Goal: Task Accomplishment & Management: Complete application form

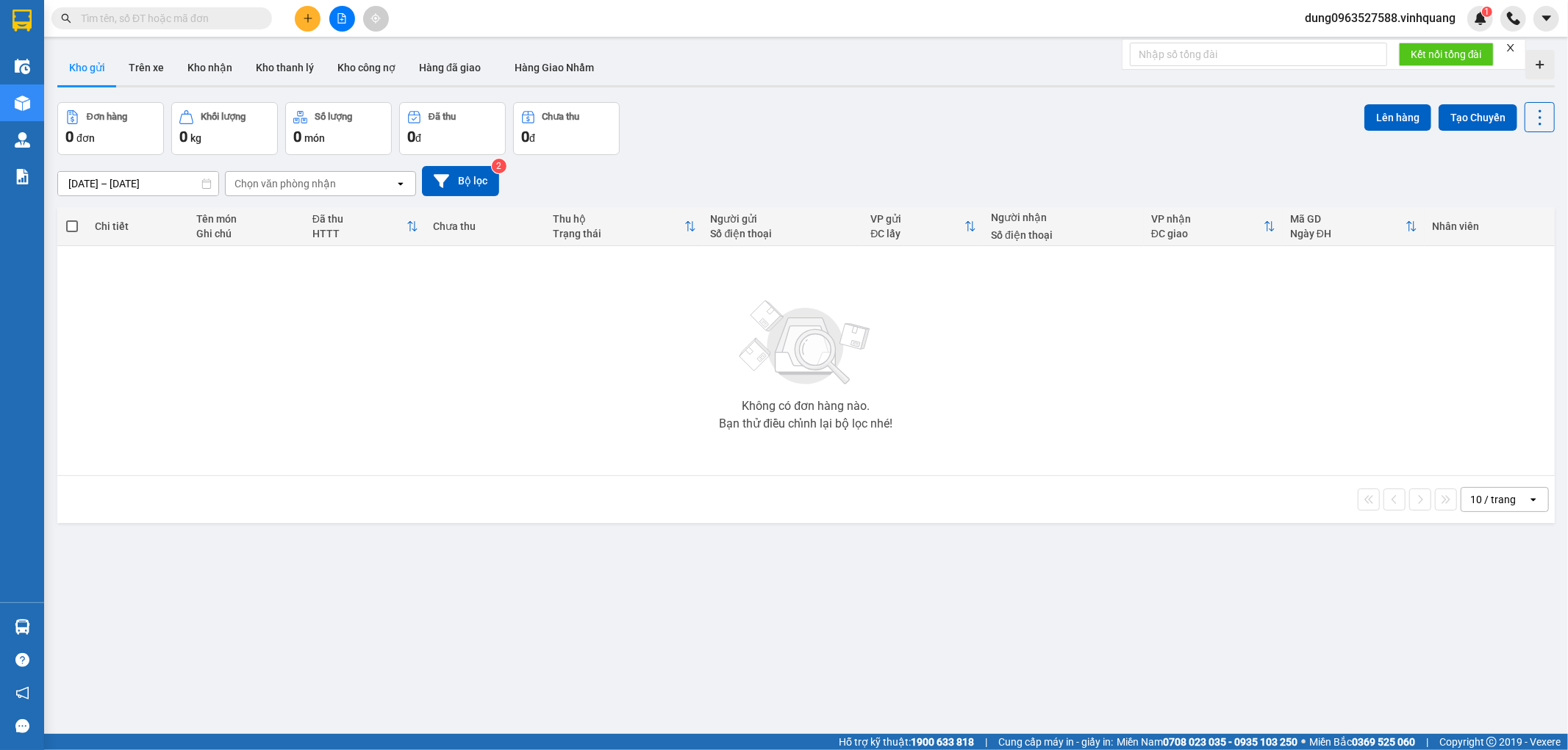
click at [250, 12] on input "text" at bounding box center [168, 18] width 174 height 16
paste input "0941892768"
type input "0941892768"
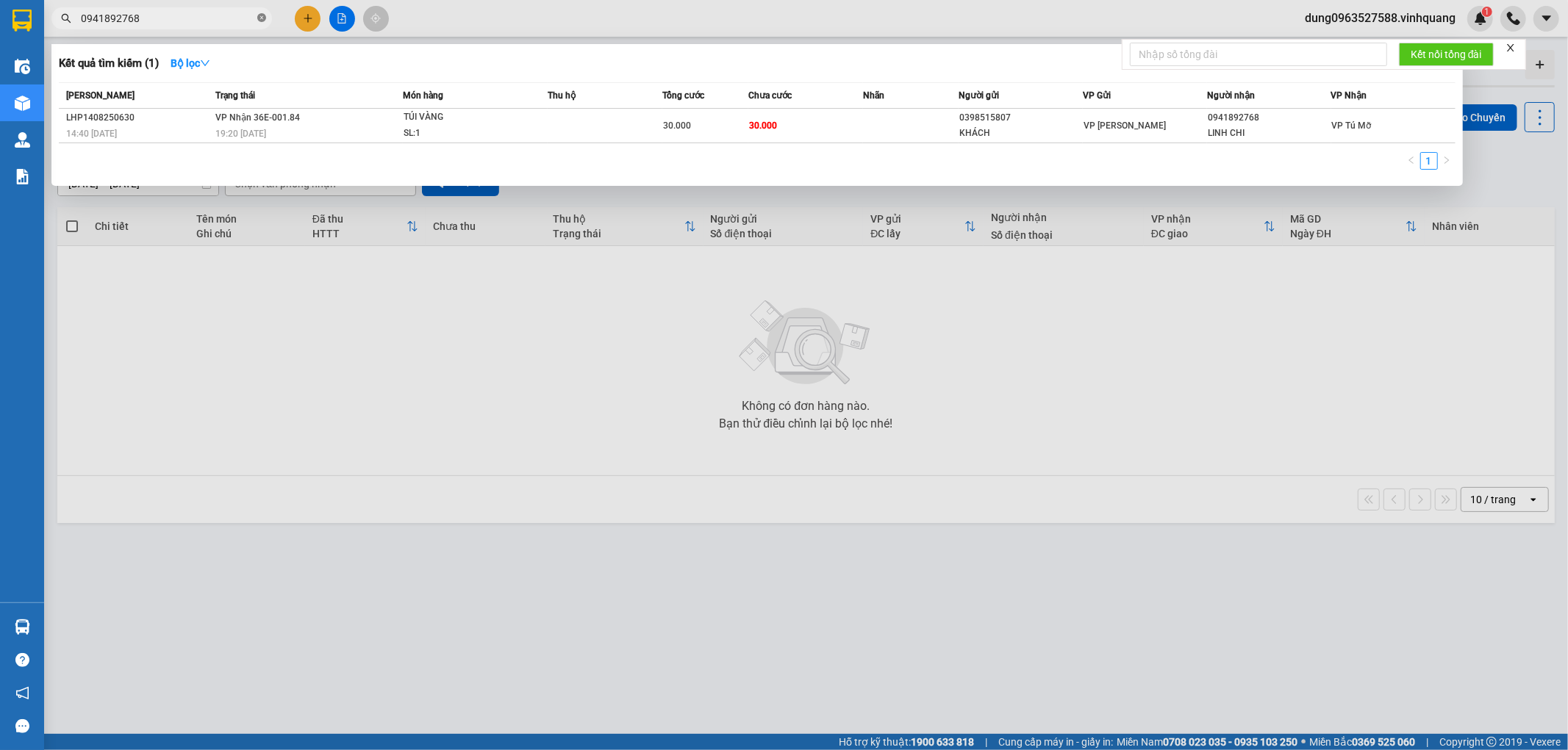
click at [259, 17] on icon "close-circle" at bounding box center [261, 17] width 9 height 9
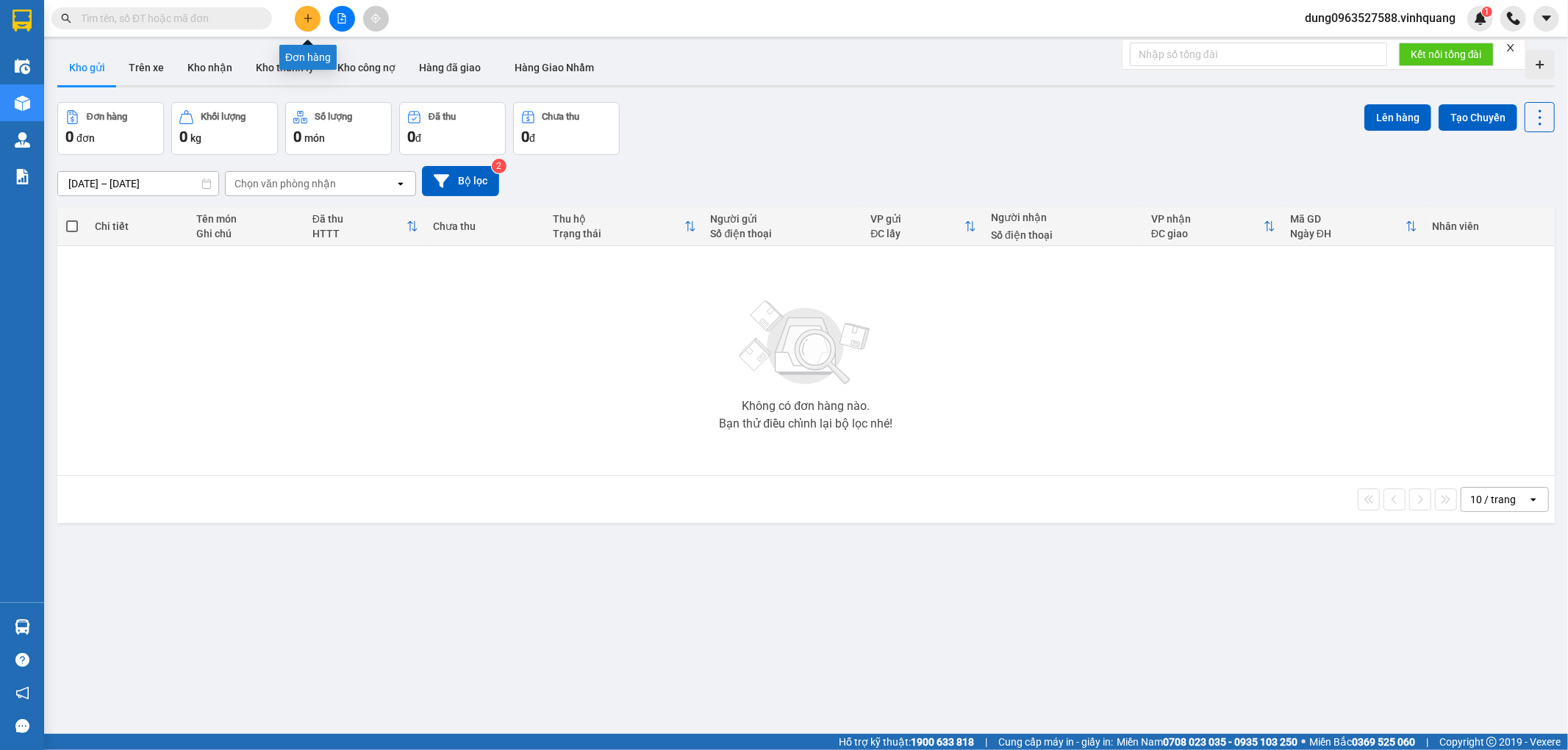
click at [305, 20] on icon "plus" at bounding box center [307, 18] width 10 height 10
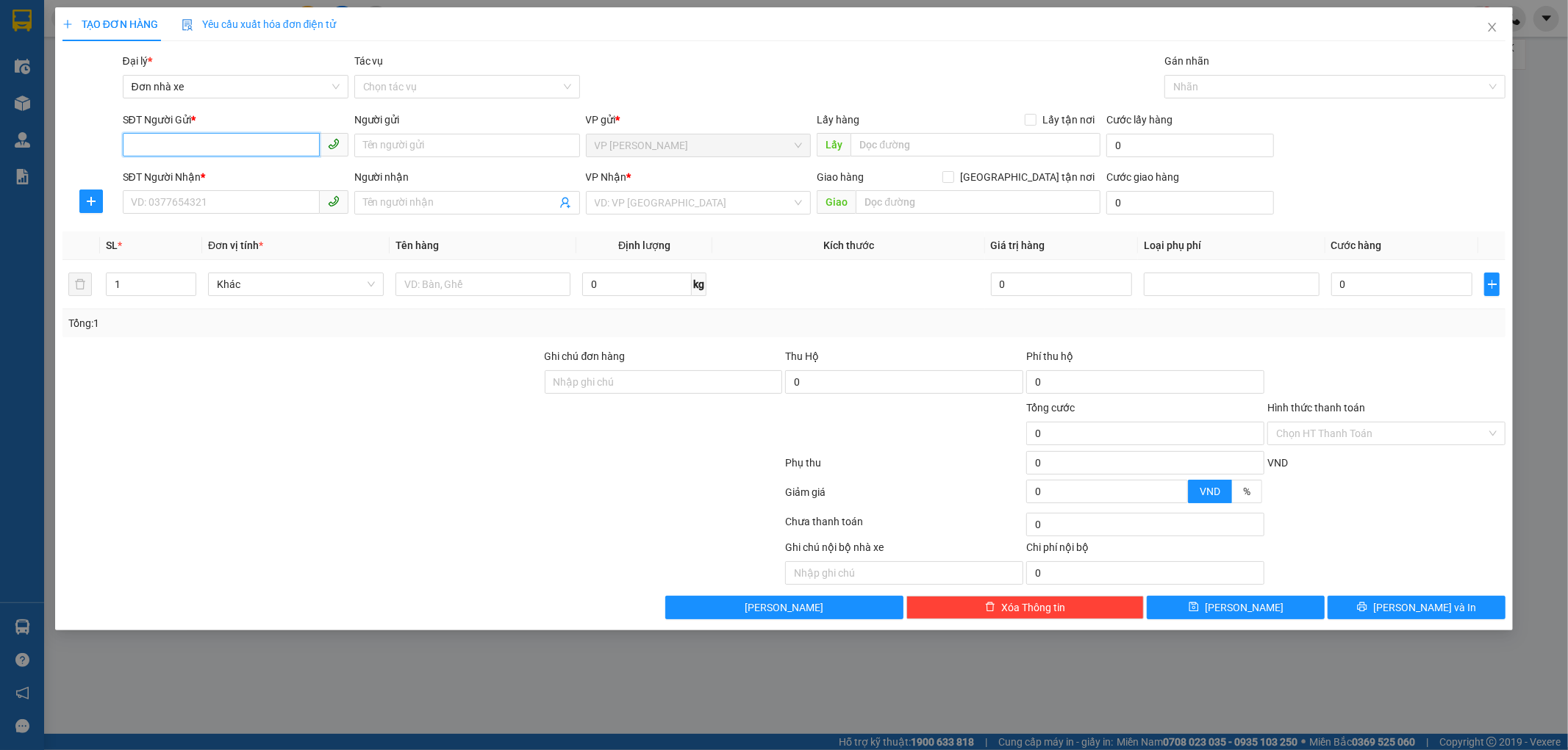
click at [199, 140] on input "SĐT Người Gửi *" at bounding box center [221, 144] width 197 height 23
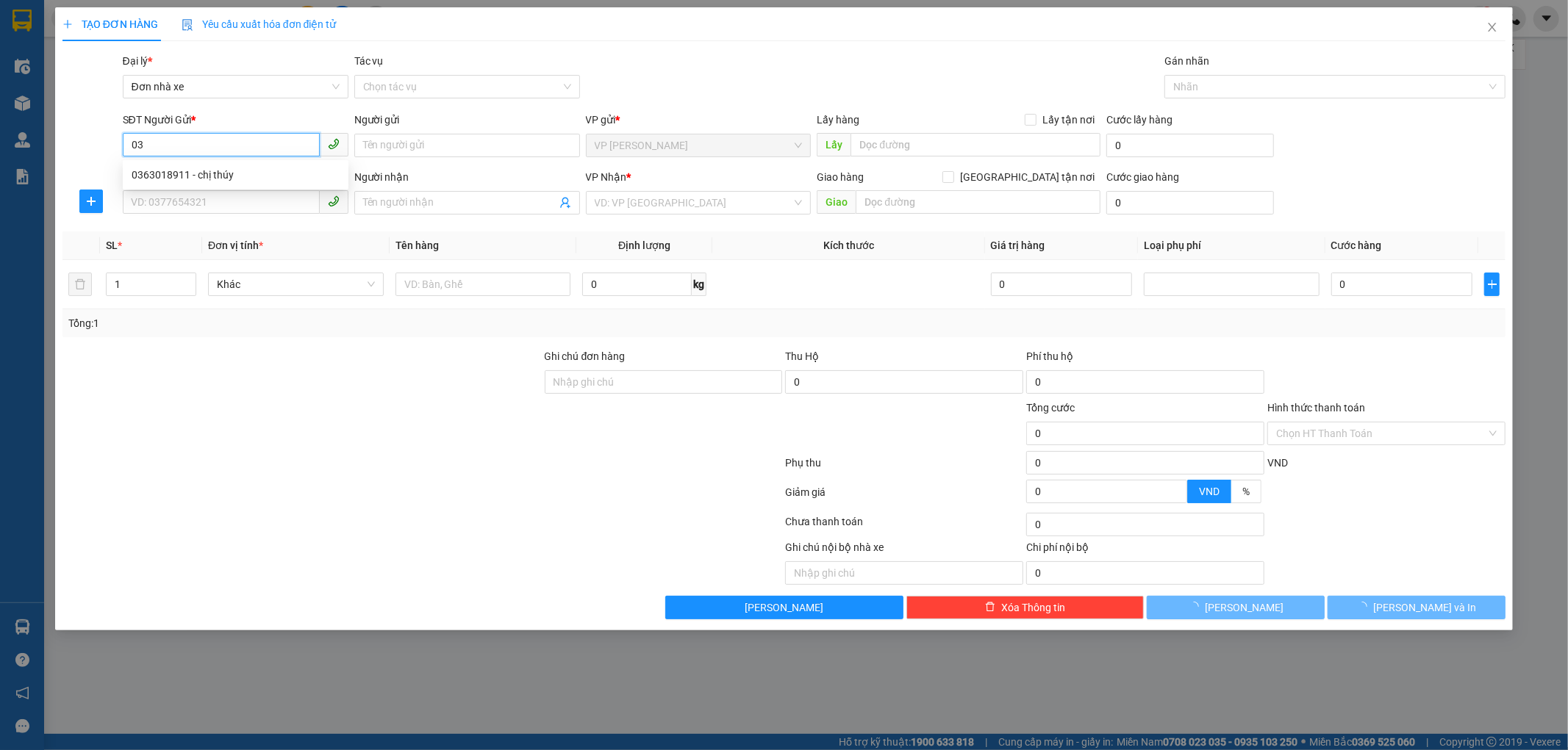
type input "0"
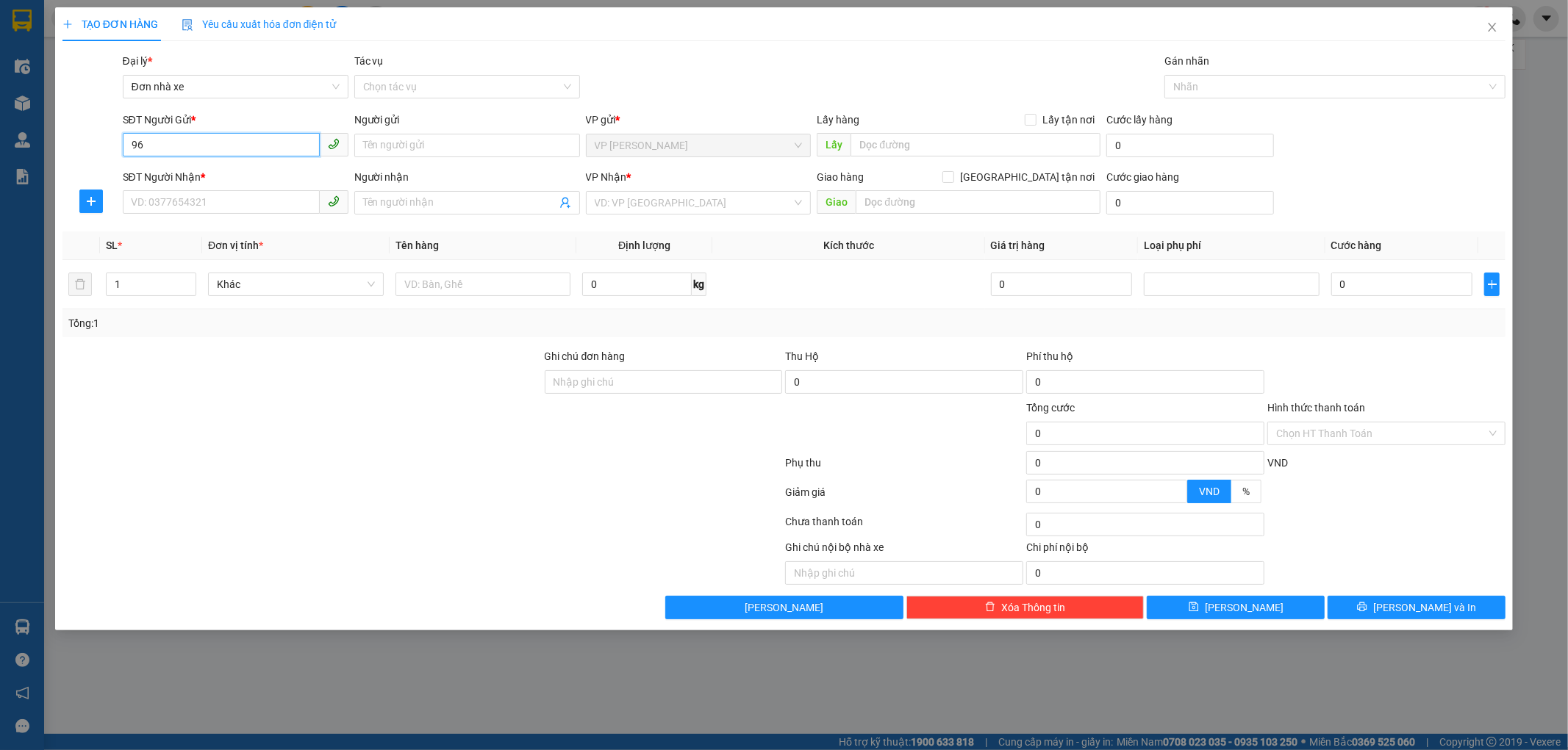
type input "9"
click at [223, 176] on div "0963363459 - newpost" at bounding box center [236, 175] width 208 height 16
type input "0963363459"
type input "newpost"
type input "0948631696"
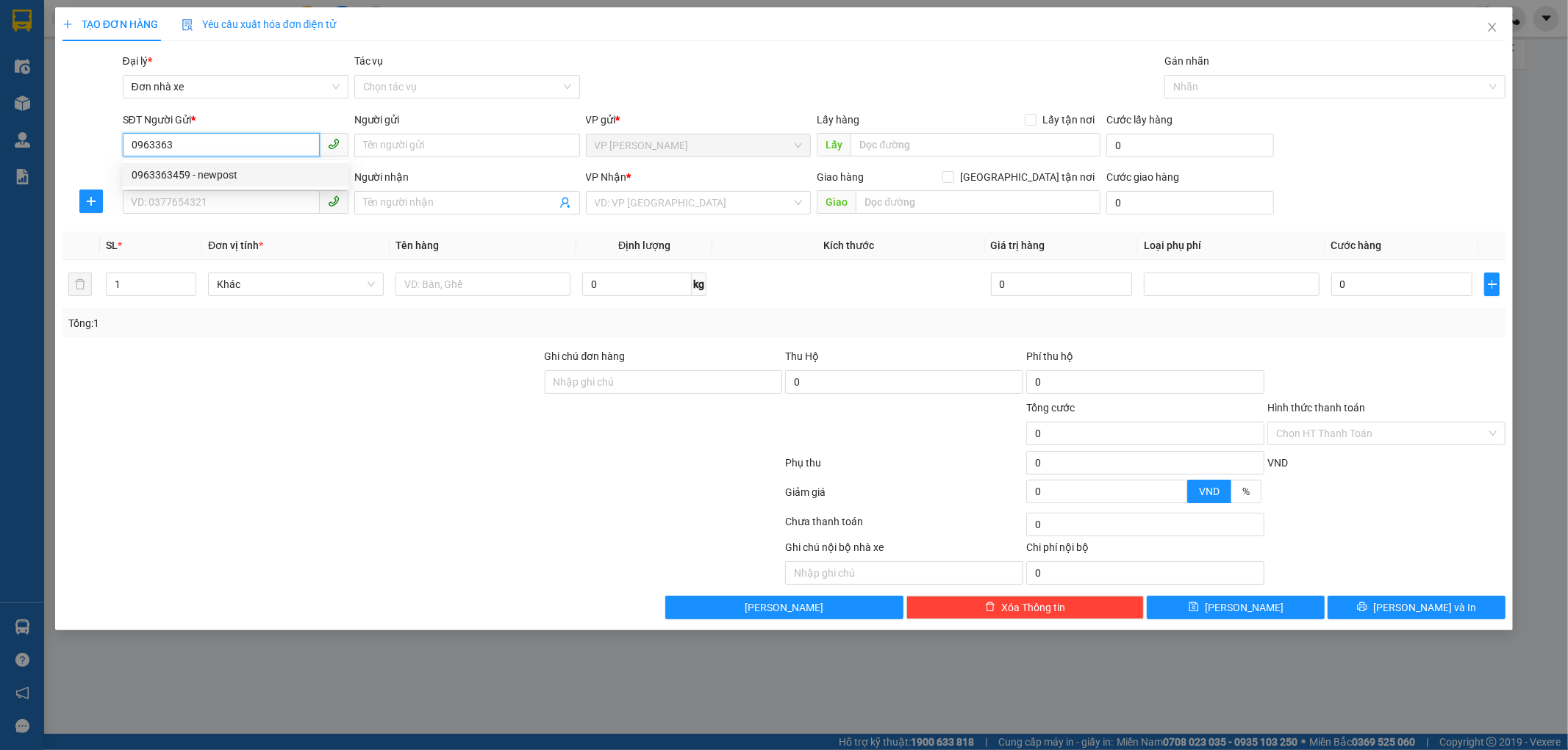
type input "MAI"
type input "0963363459"
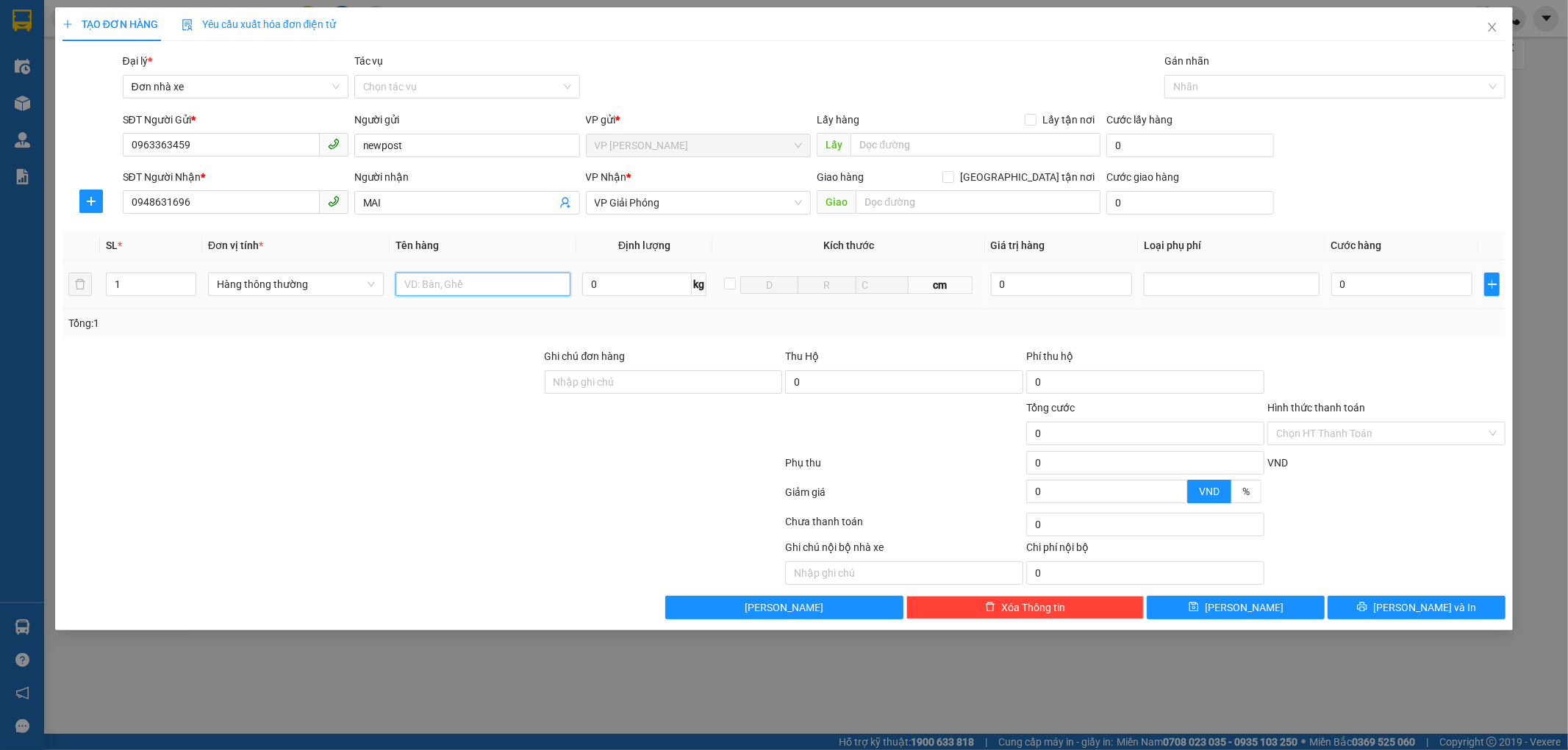
click at [445, 284] on input "text" at bounding box center [483, 285] width 175 height 23
type input "1 thùng cat tông"
click at [628, 270] on span "0 kg" at bounding box center [644, 283] width 124 height 26
click at [604, 285] on input "0" at bounding box center [636, 285] width 109 height 23
type input "5"
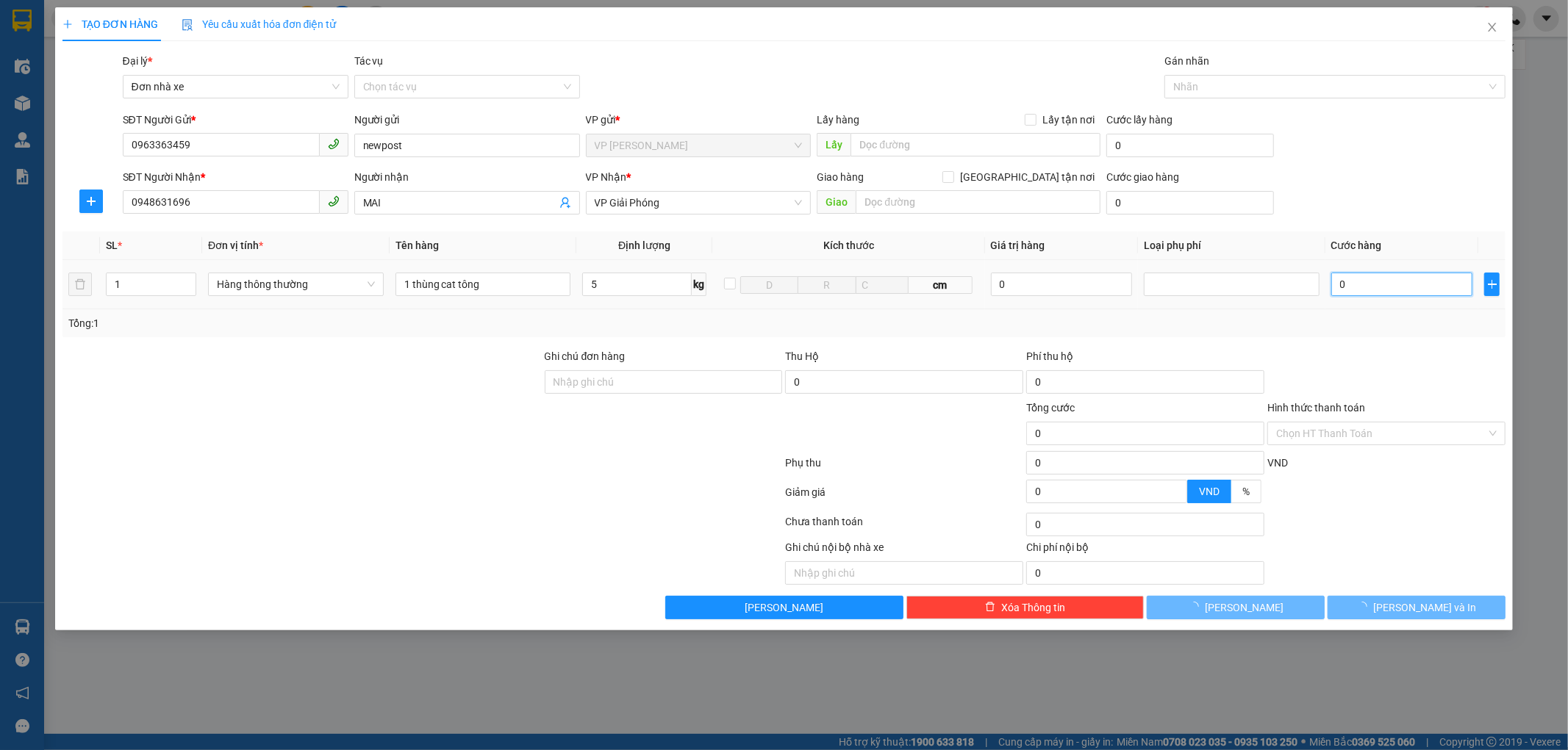
click at [1358, 281] on input "0" at bounding box center [1402, 285] width 141 height 23
type input "30.000"
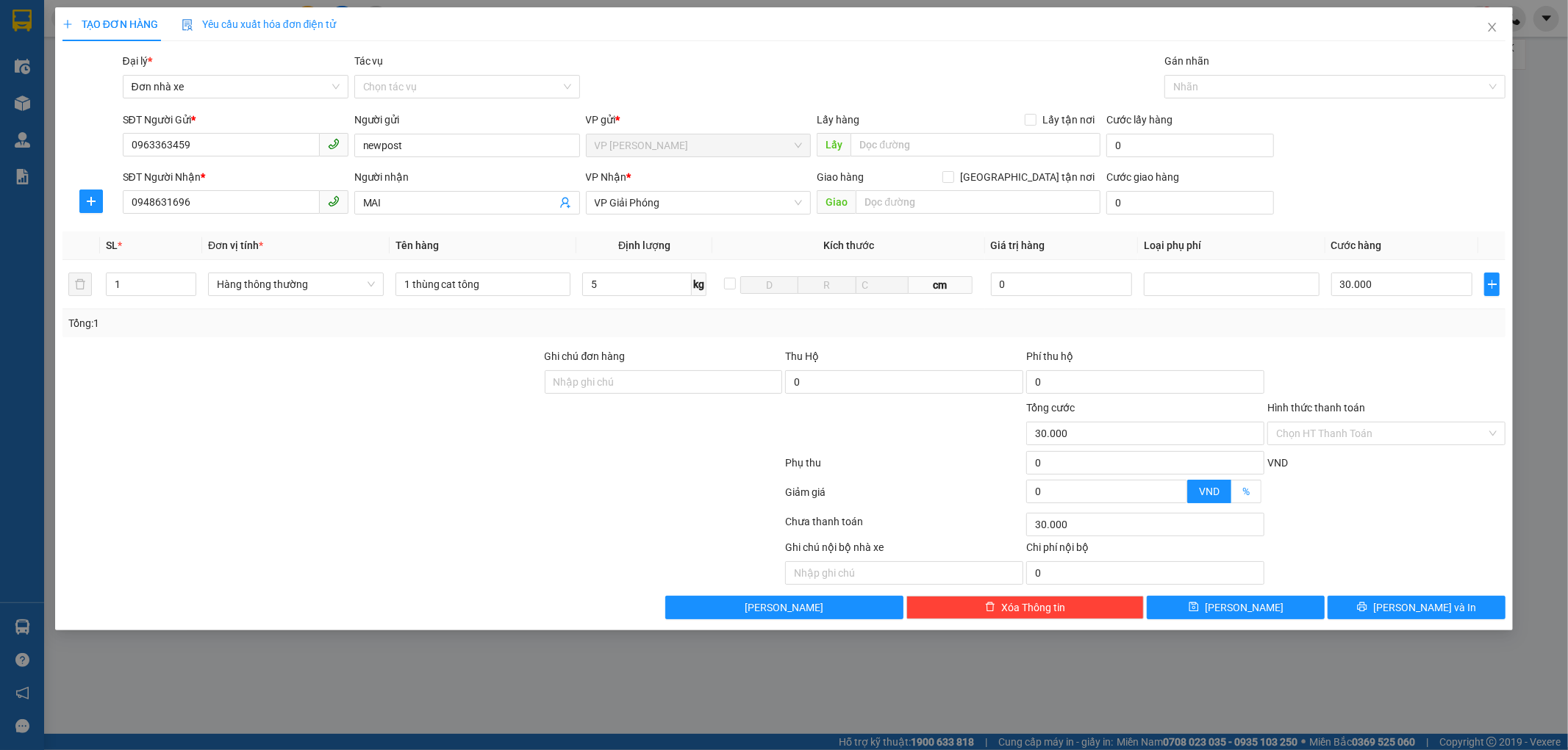
click at [1250, 496] on span "%" at bounding box center [1245, 491] width 7 height 12
click at [1231, 496] on input "%" at bounding box center [1231, 496] width 0 height 0
click at [1071, 486] on input "0" at bounding box center [1107, 492] width 160 height 22
type input "29.000"
type input "2"
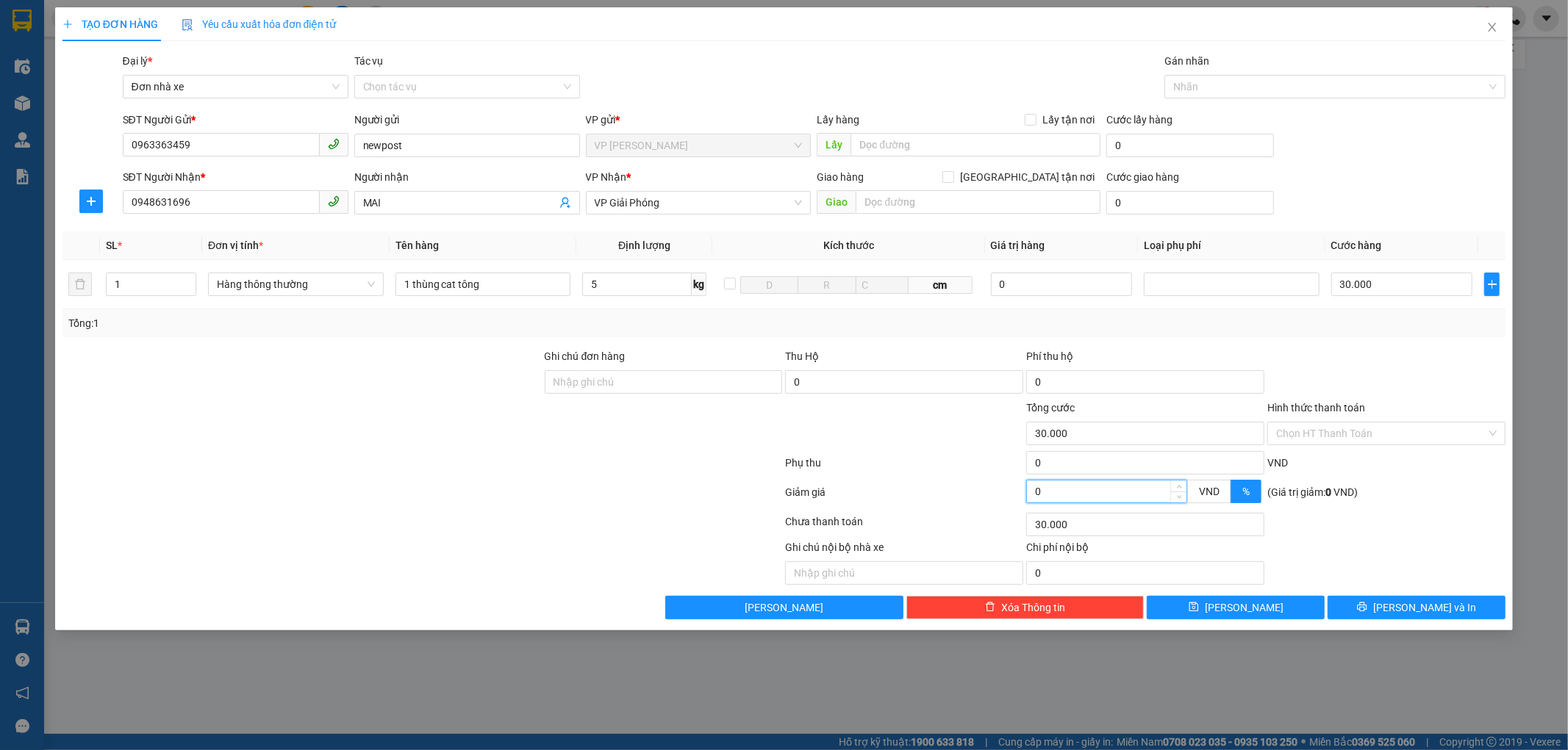
type input "29.000"
type input "24.000"
type input "20"
type input "24.000"
click at [1494, 432] on div "Chọn HT Thanh Toán" at bounding box center [1386, 434] width 238 height 23
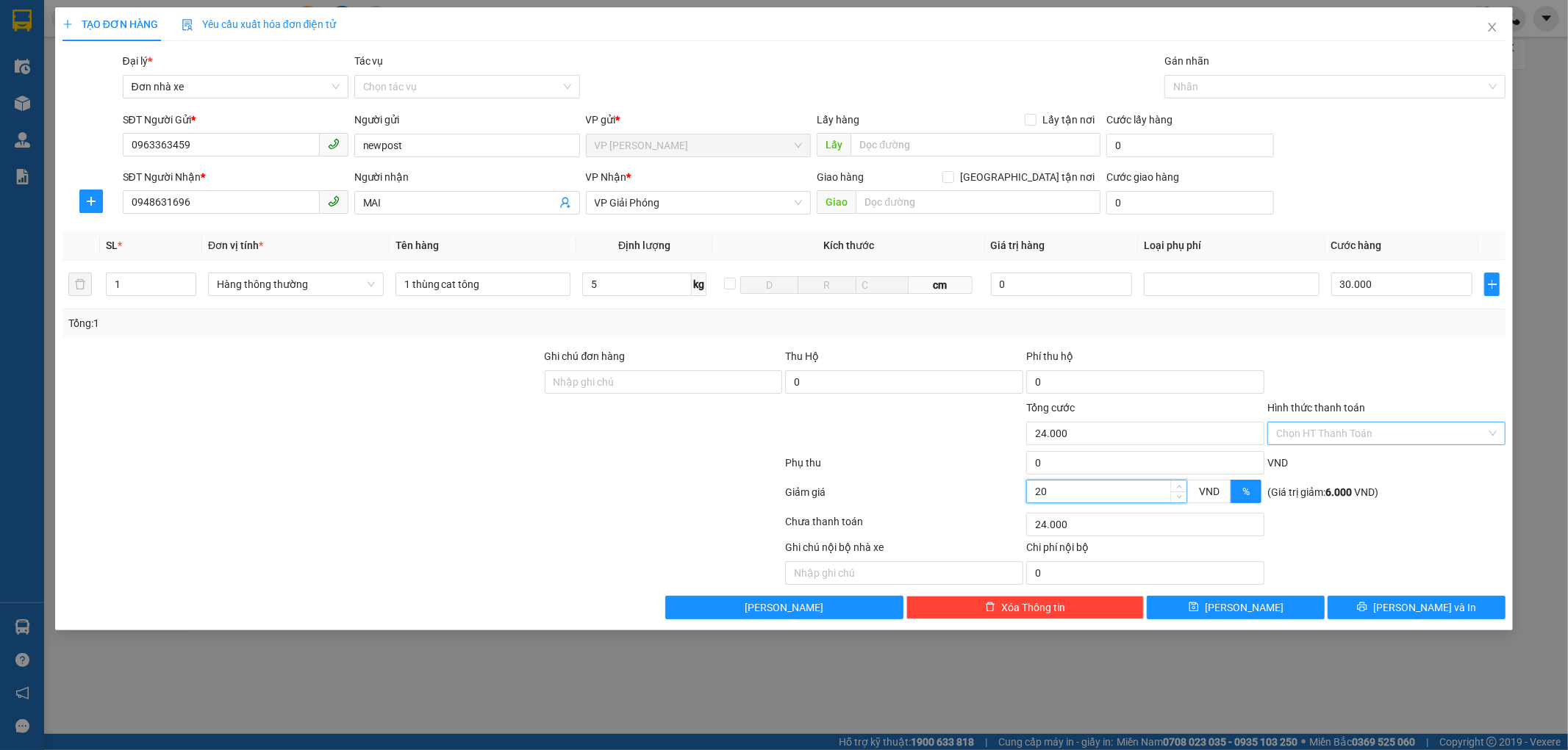
type input "20"
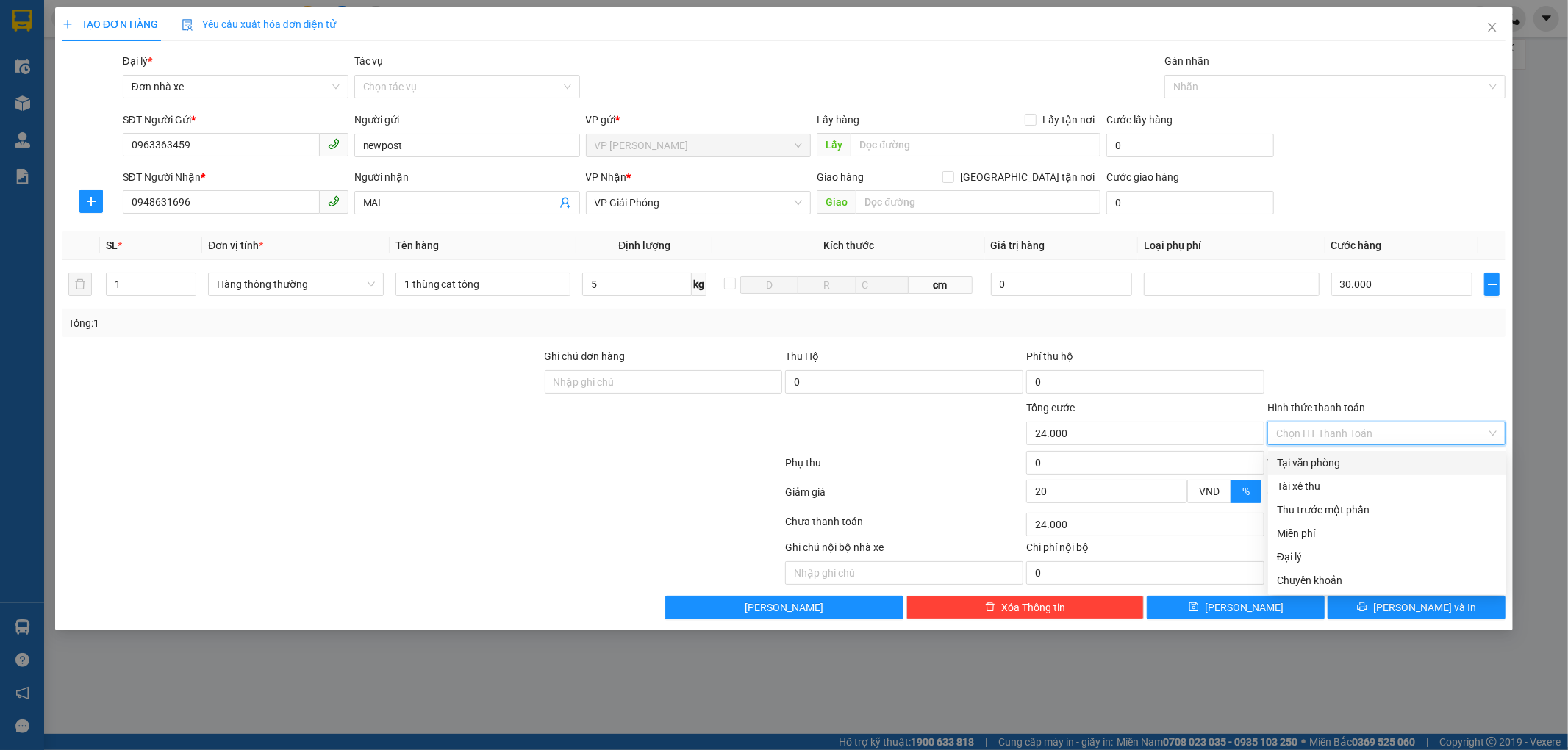
click at [1362, 466] on div "Tại văn phòng" at bounding box center [1387, 462] width 220 height 16
type input "0"
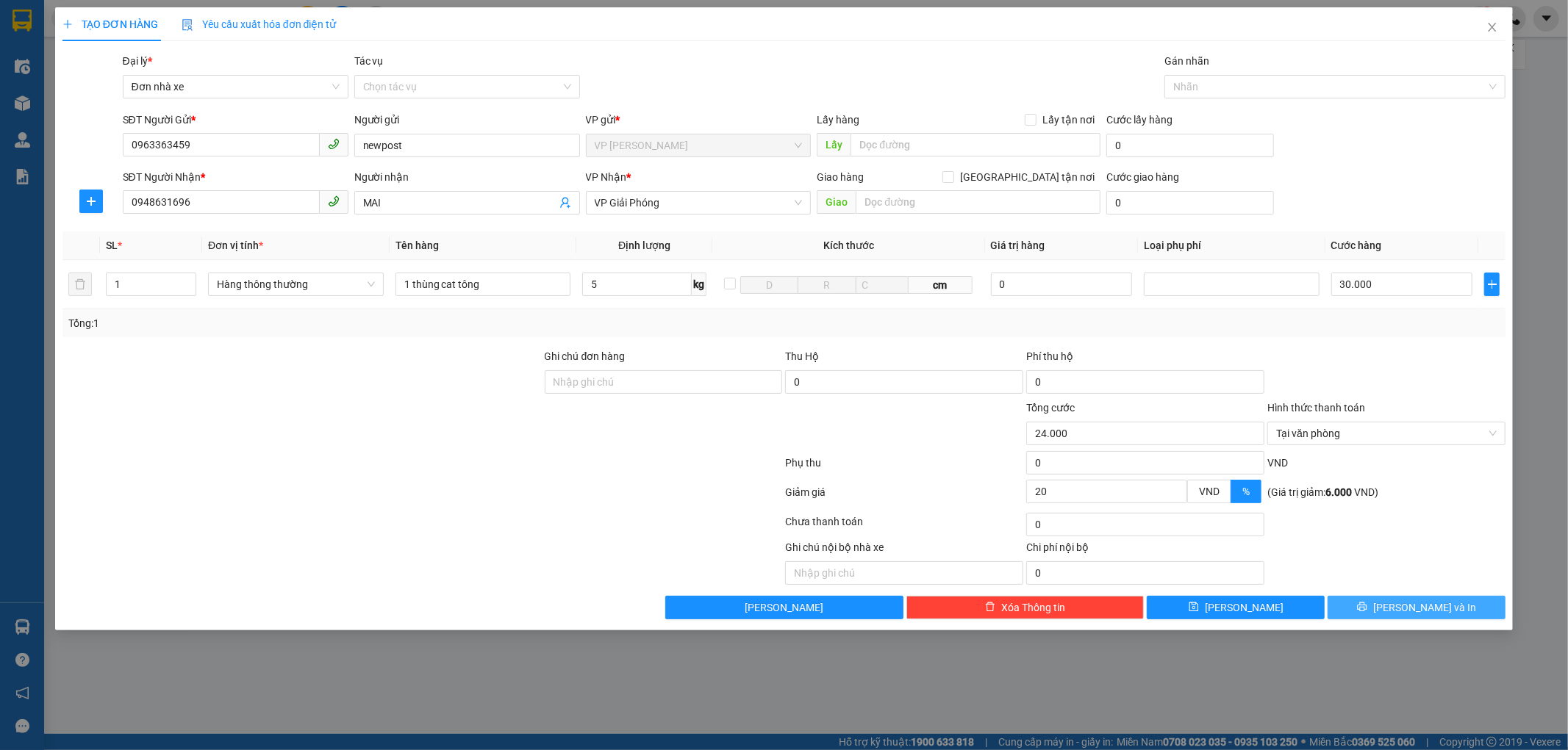
click at [1414, 608] on span "[PERSON_NAME] và In" at bounding box center [1424, 607] width 103 height 16
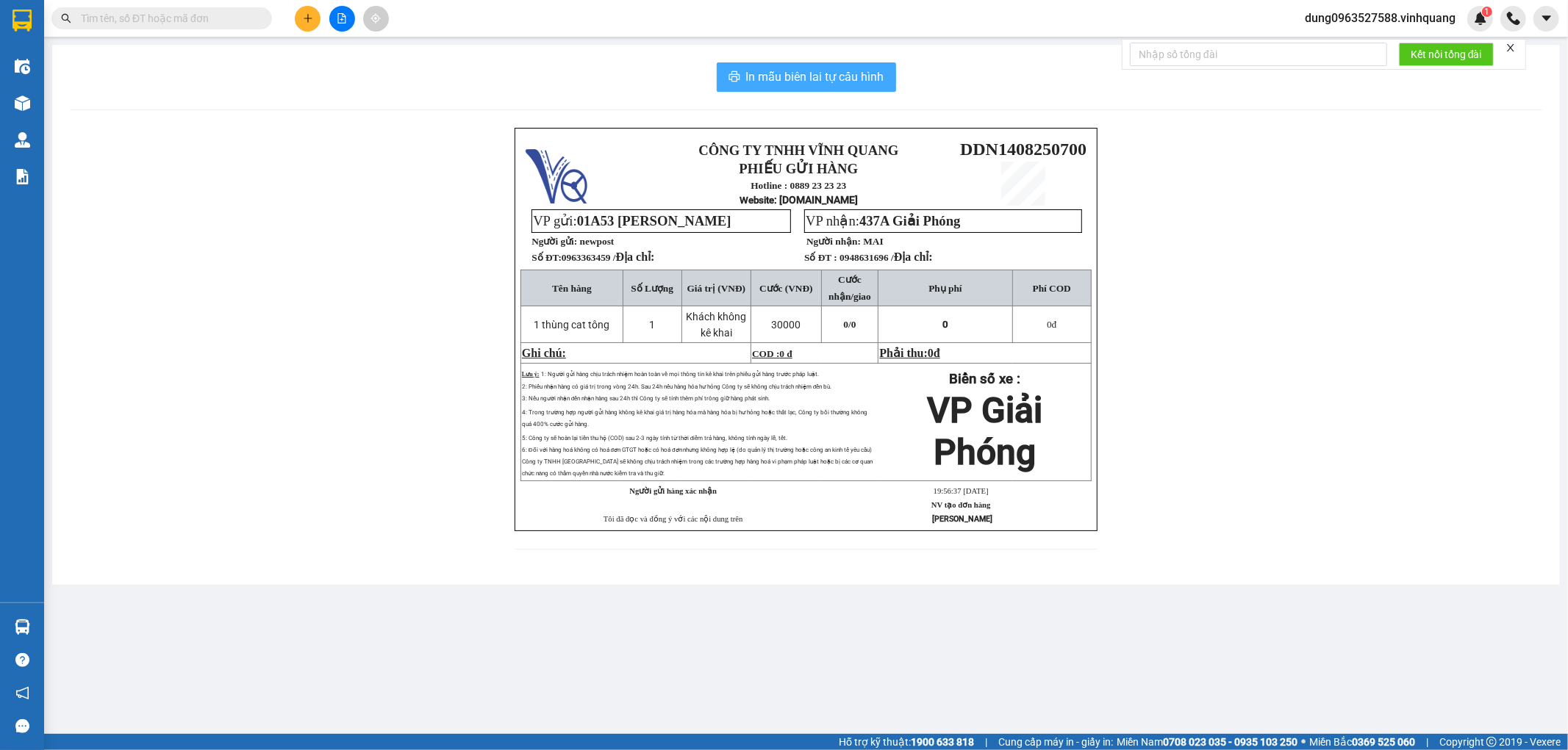
click at [846, 77] on span "In mẫu biên lai tự cấu hình" at bounding box center [815, 77] width 138 height 19
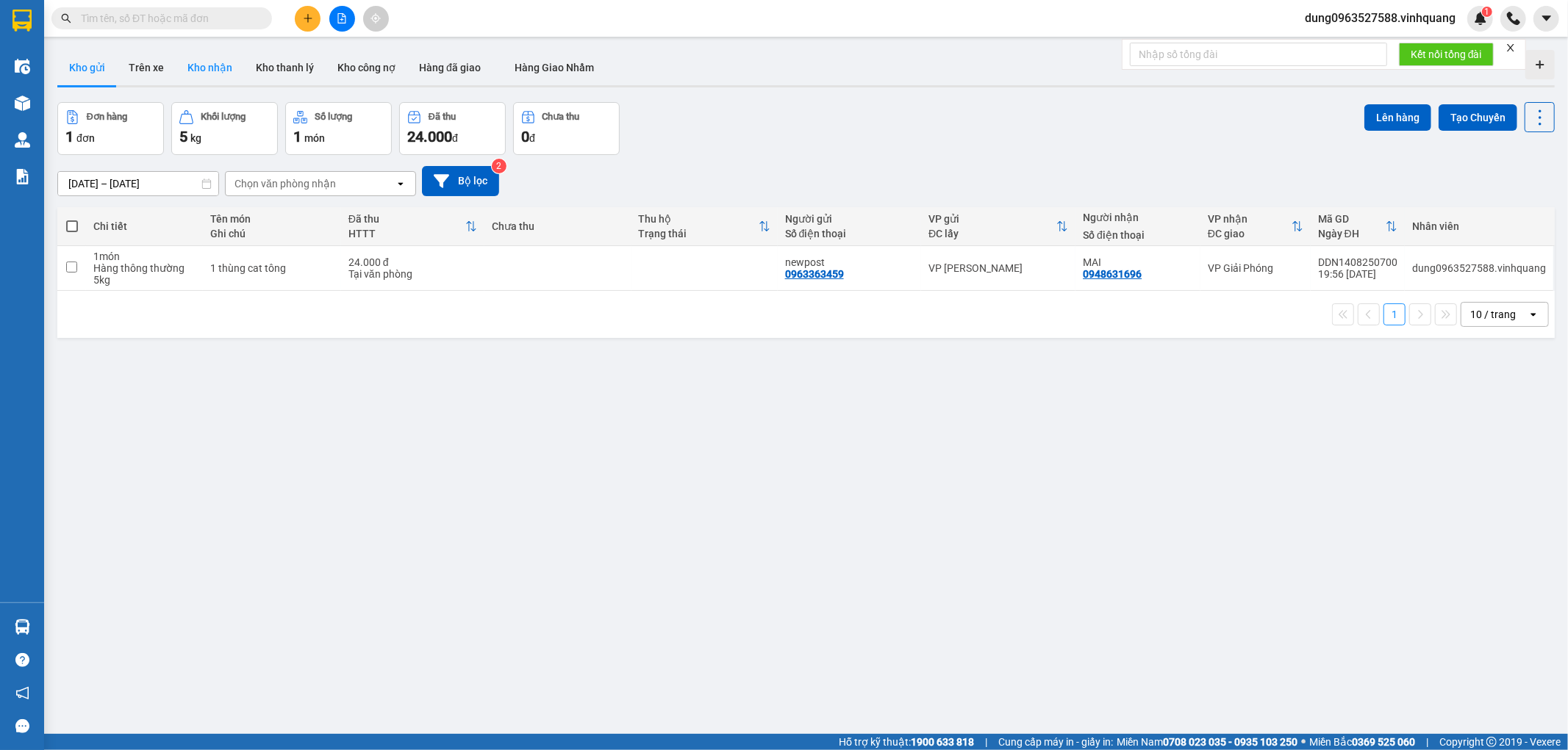
click at [203, 77] on button "Kho nhận" at bounding box center [209, 67] width 68 height 35
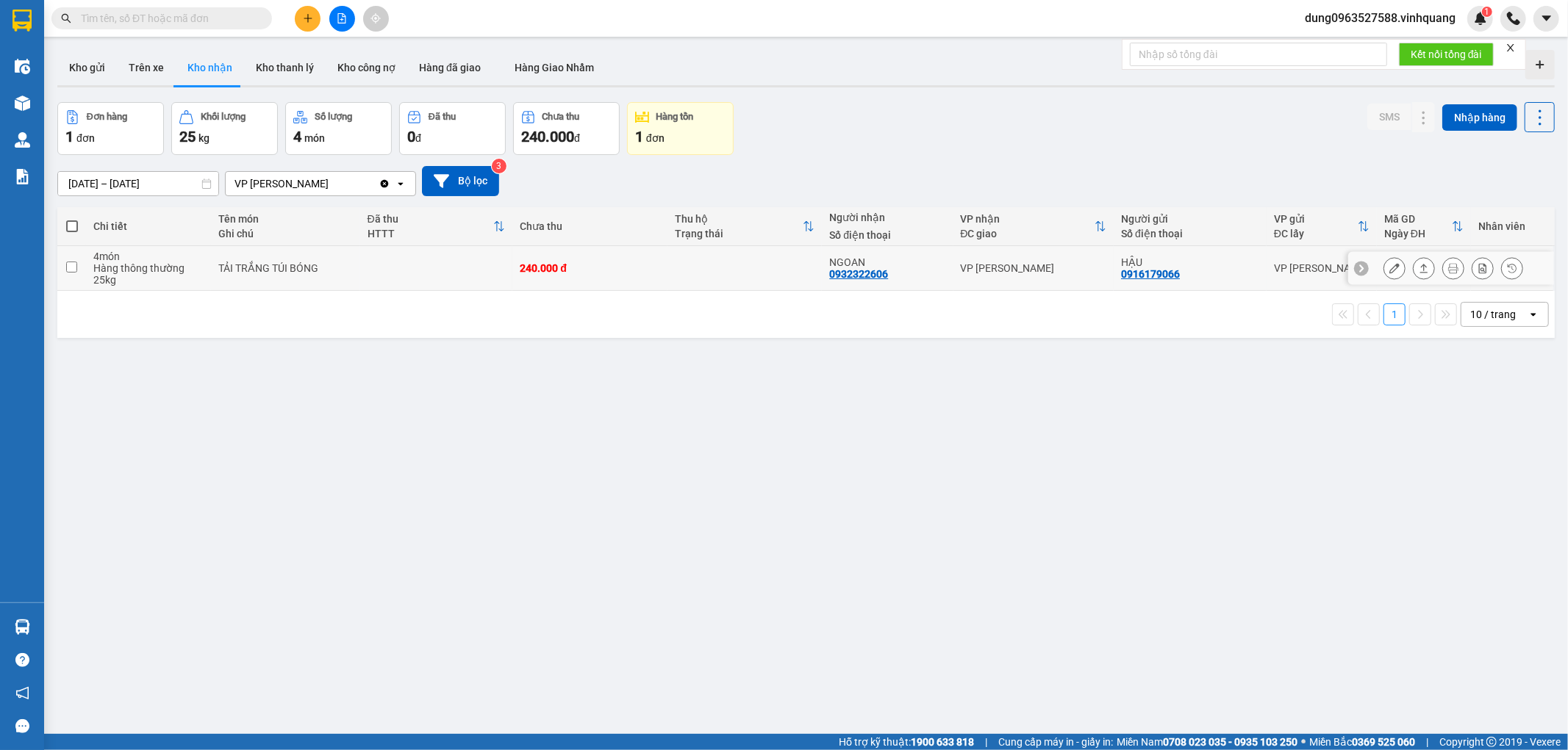
click at [71, 266] on input "checkbox" at bounding box center [71, 267] width 11 height 11
checkbox input "true"
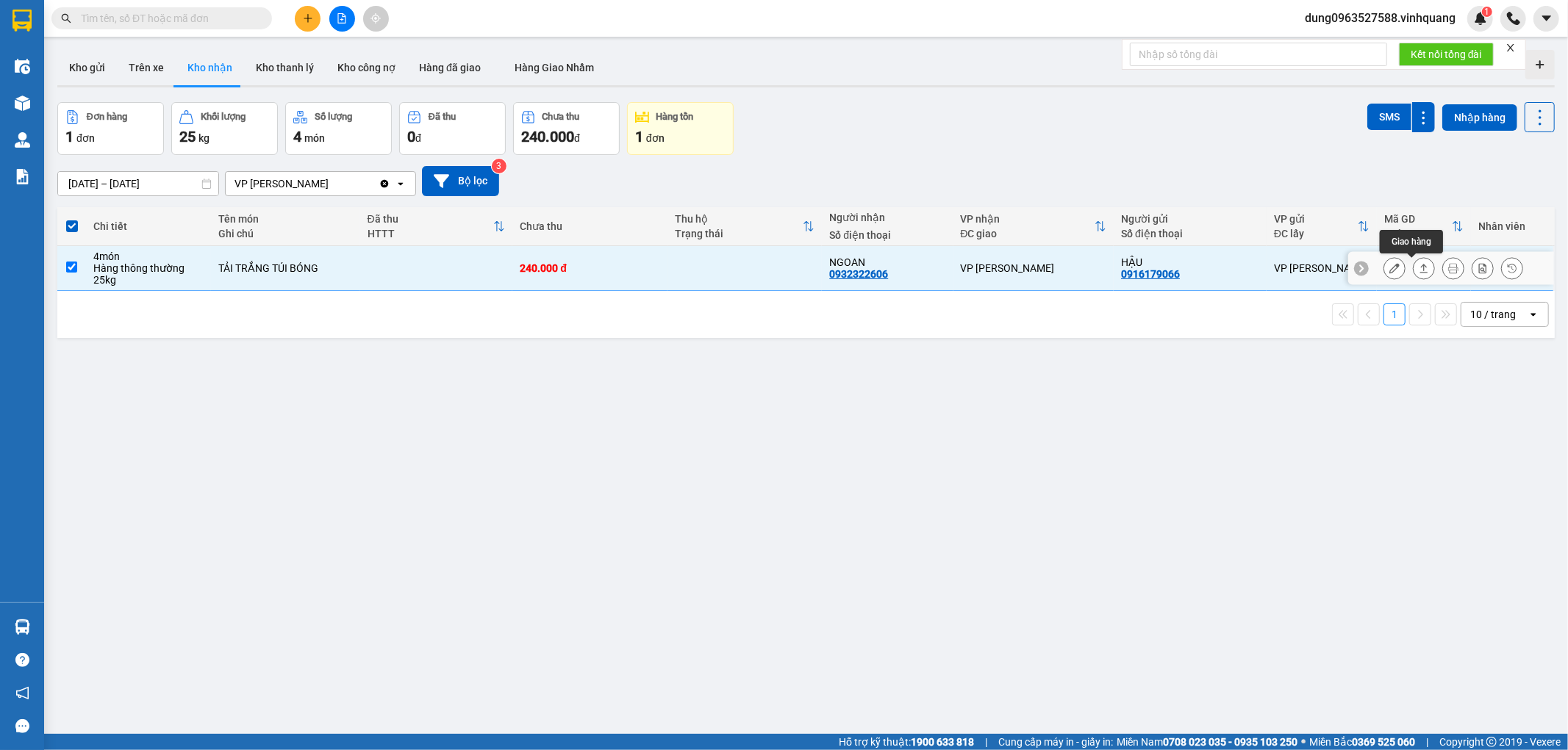
click at [1419, 263] on icon at bounding box center [1424, 268] width 10 height 10
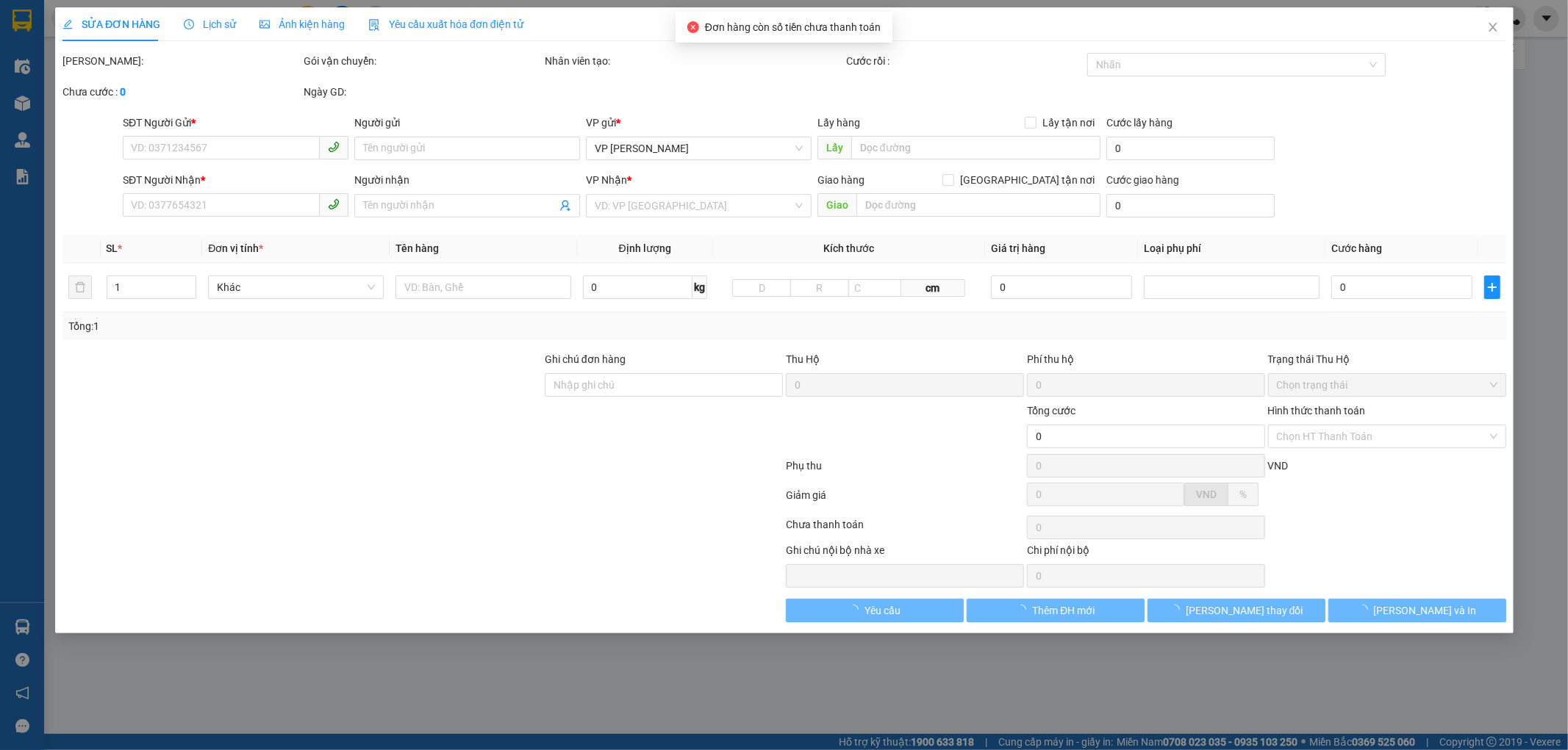
type input "0916179066"
type input "HẬU"
type input "0932322606"
type input "NGOAN"
type input "240.000"
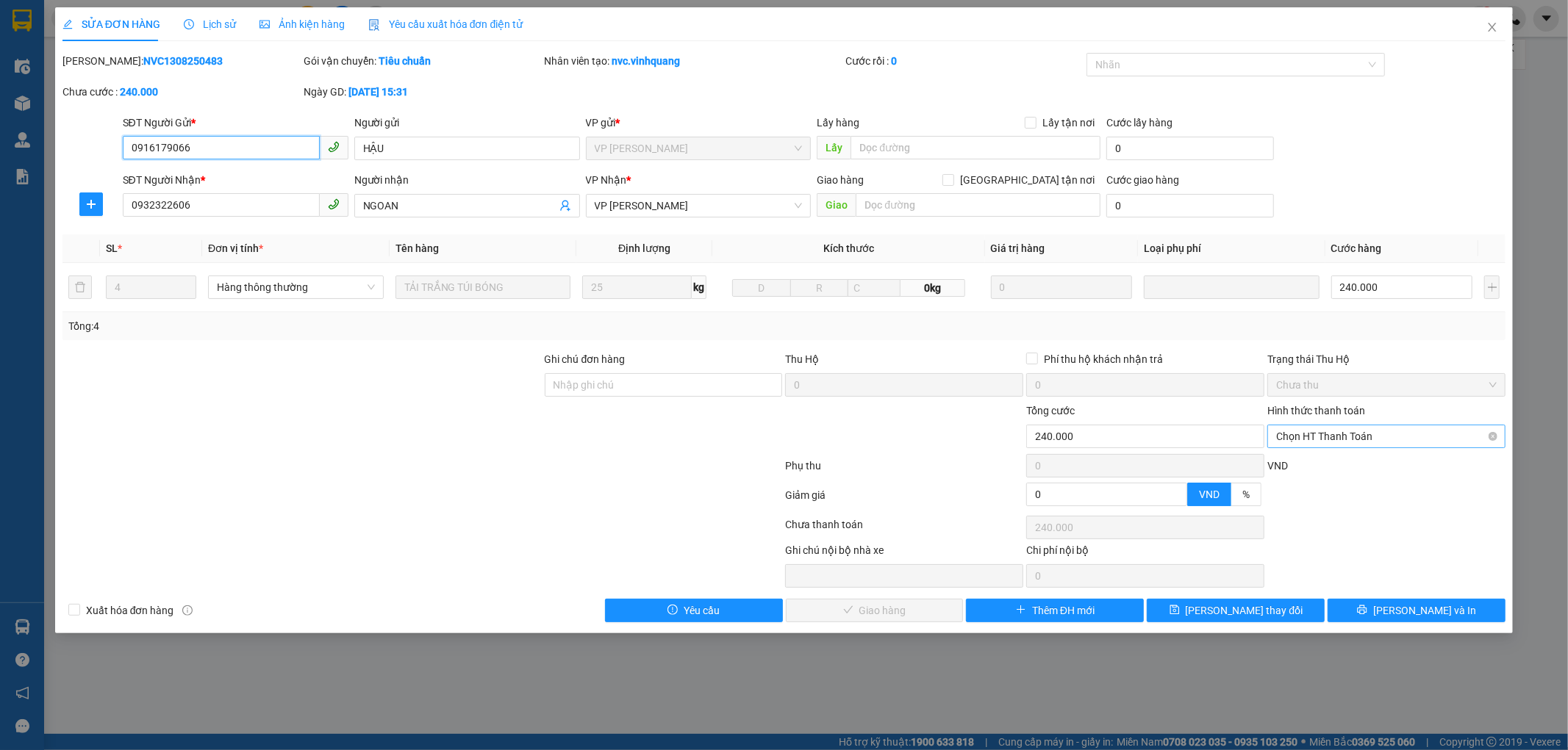
click at [1402, 441] on span "Chọn HT Thanh Toán" at bounding box center [1386, 437] width 220 height 22
click at [1359, 470] on div "Tại văn phòng" at bounding box center [1387, 465] width 220 height 16
type input "0"
click at [880, 611] on span "[PERSON_NAME] và Giao hàng" at bounding box center [884, 610] width 141 height 16
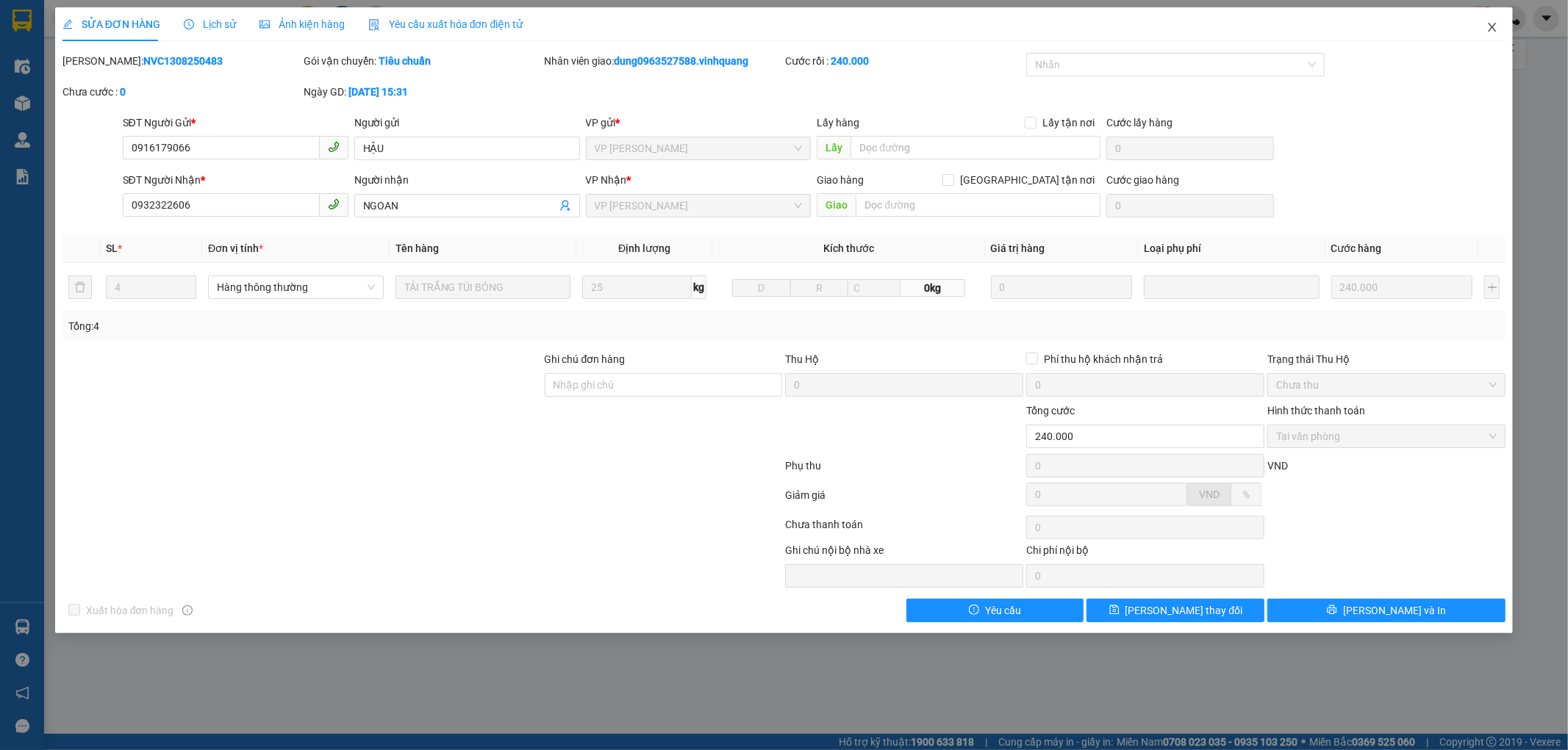
click at [1494, 26] on icon "close" at bounding box center [1493, 26] width 8 height 9
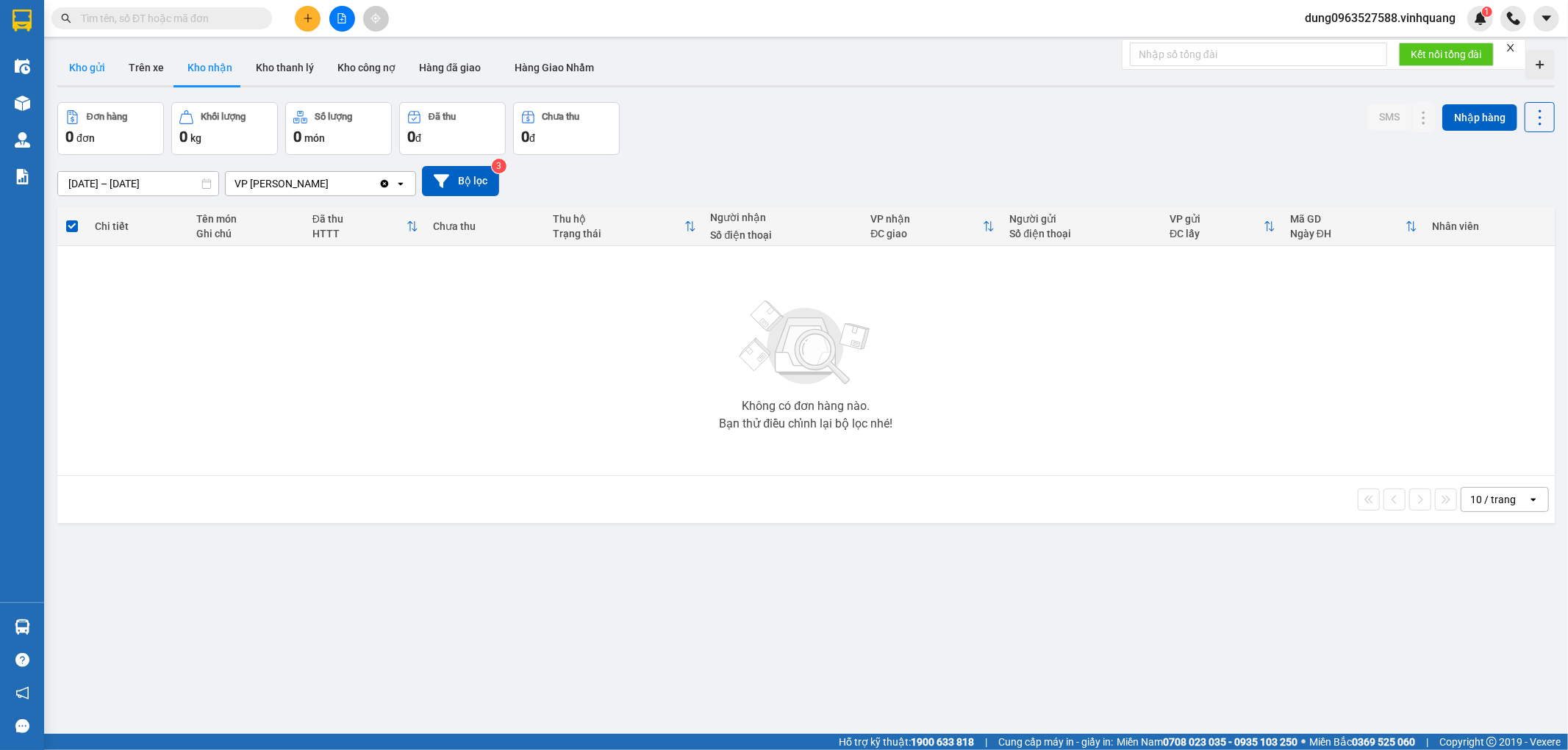
click at [78, 76] on button "Kho gửi" at bounding box center [87, 67] width 60 height 35
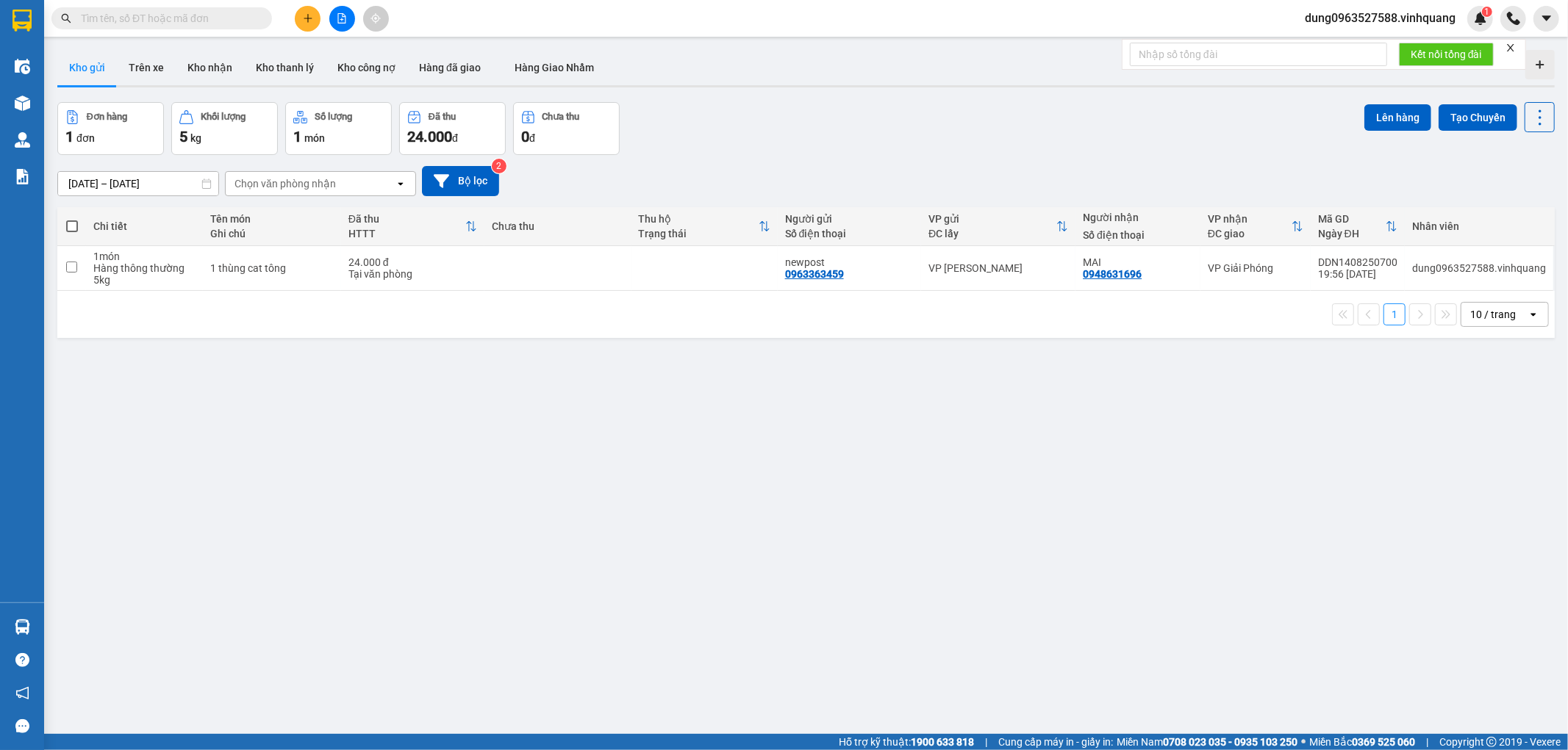
click at [230, 9] on span at bounding box center [161, 18] width 220 height 22
paste input "0982580835"
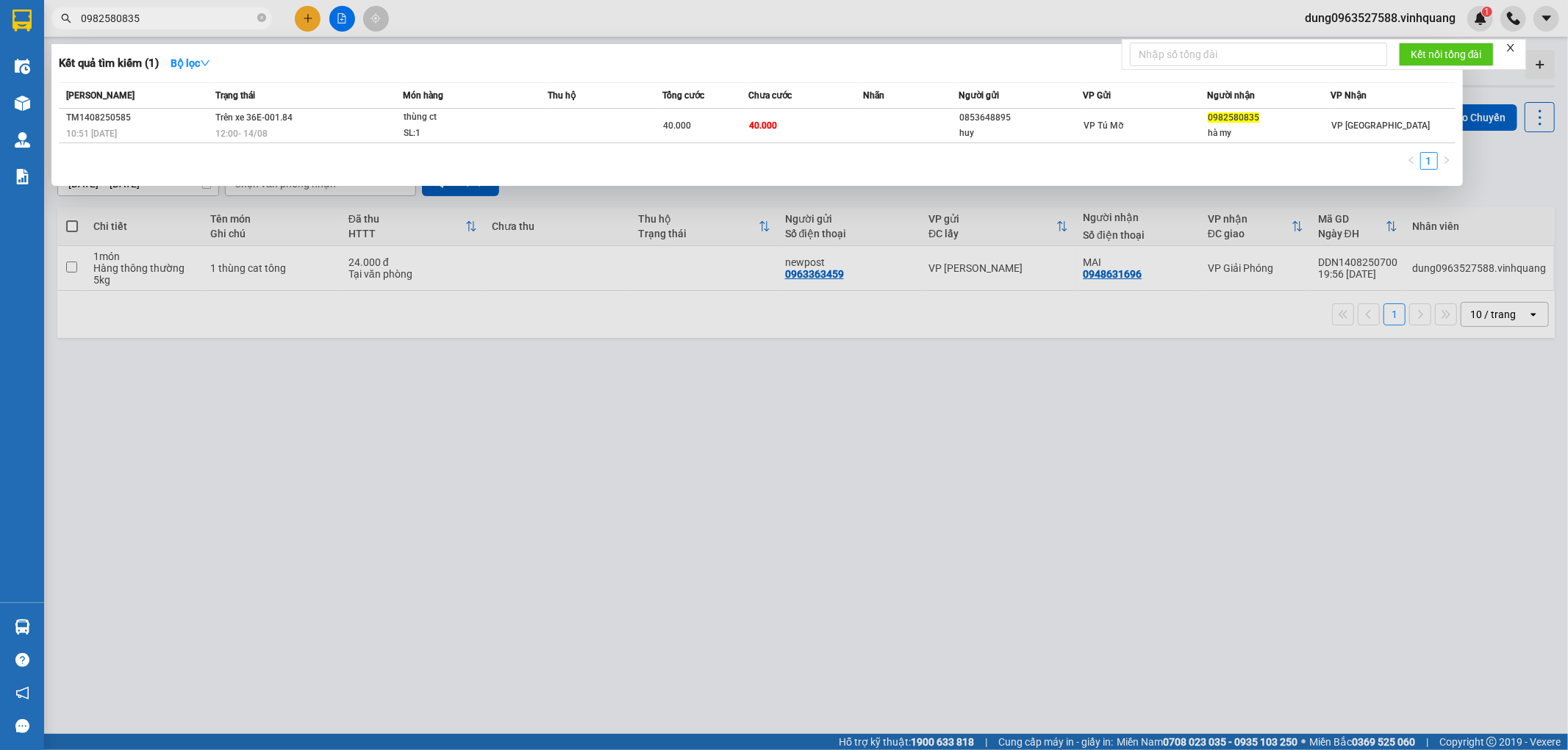
type input "0982580835"
click at [1050, 472] on div at bounding box center [784, 375] width 1568 height 750
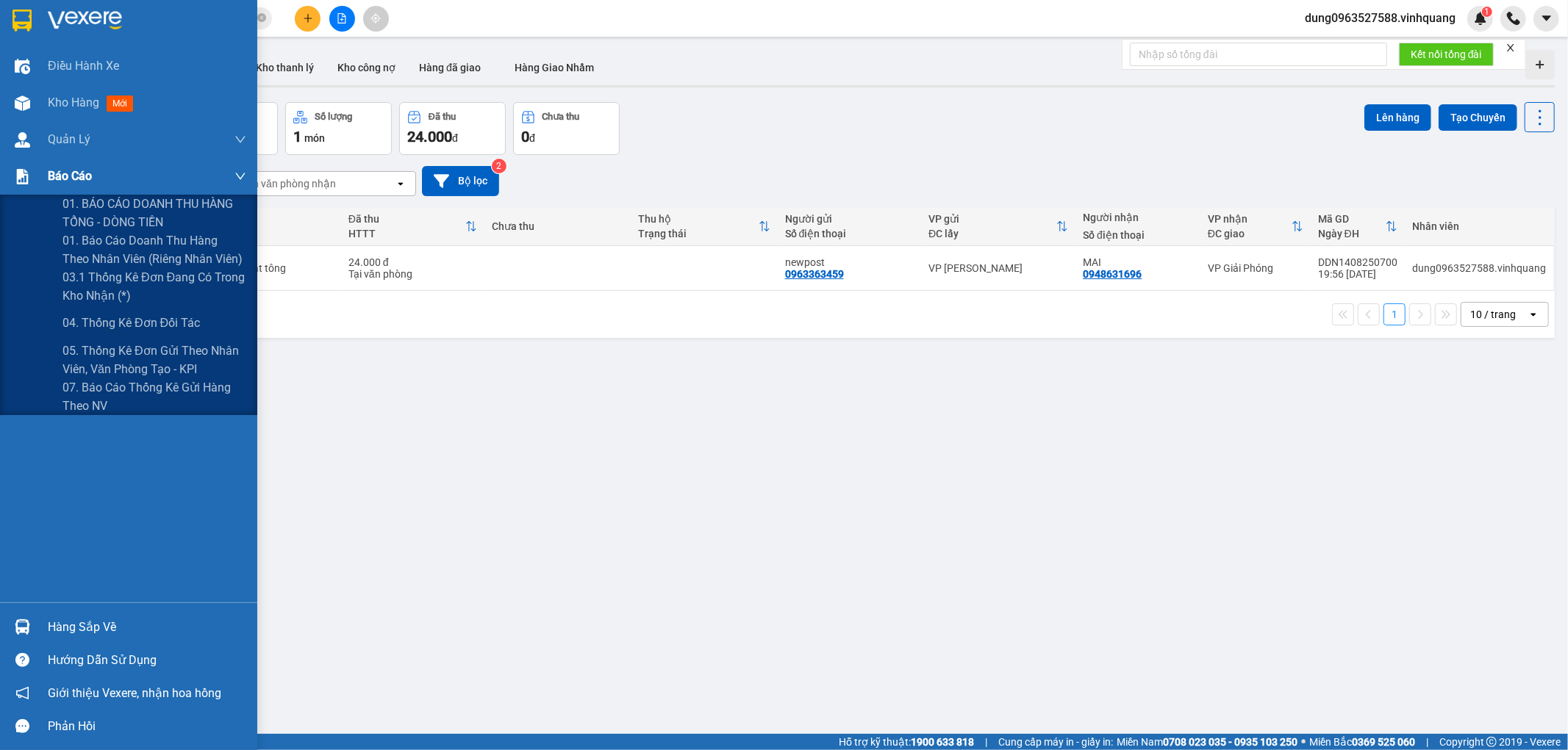
click at [78, 179] on span "Báo cáo" at bounding box center [70, 176] width 44 height 19
